Goal: Find contact information: Find contact information

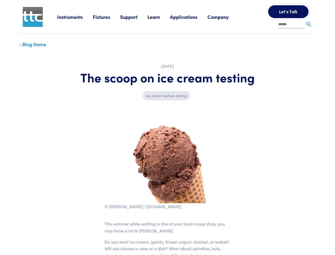
click at [167, 127] on img at bounding box center [168, 163] width 80 height 80
click at [75, 17] on link "Instruments" at bounding box center [75, 17] width 36 height 7
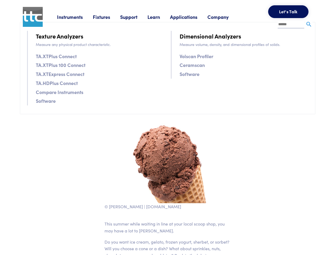
click at [107, 17] on link "Fixtures" at bounding box center [106, 17] width 27 height 7
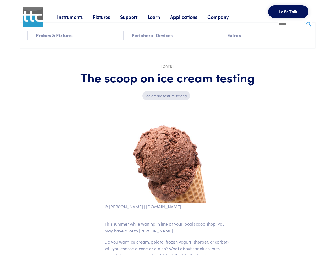
click at [135, 17] on link "Support" at bounding box center [133, 17] width 27 height 7
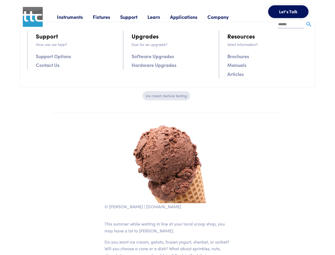
click at [160, 17] on link "Learn" at bounding box center [159, 17] width 23 height 7
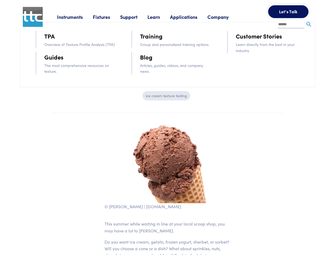
click at [191, 17] on link "Applications" at bounding box center [188, 17] width 37 height 7
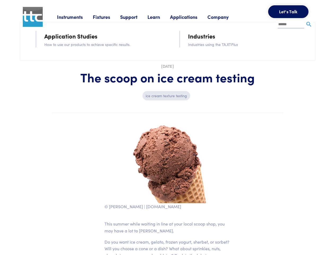
click at [225, 17] on link "Company" at bounding box center [223, 17] width 31 height 7
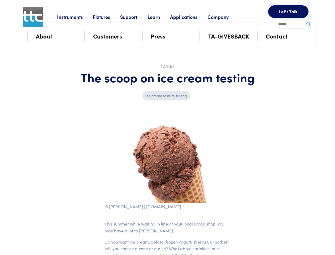
click at [289, 12] on button "Let's Talk" at bounding box center [288, 11] width 40 height 13
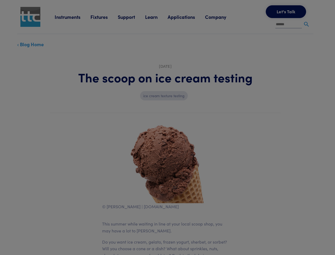
click at [0, 0] on div "**********" at bounding box center [0, 0] width 0 height 0
